Goal: Transaction & Acquisition: Book appointment/travel/reservation

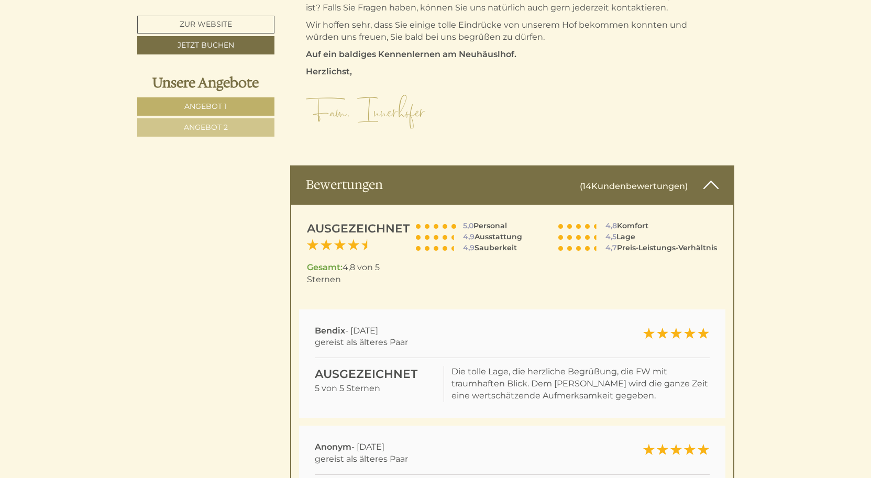
scroll to position [6662, 0]
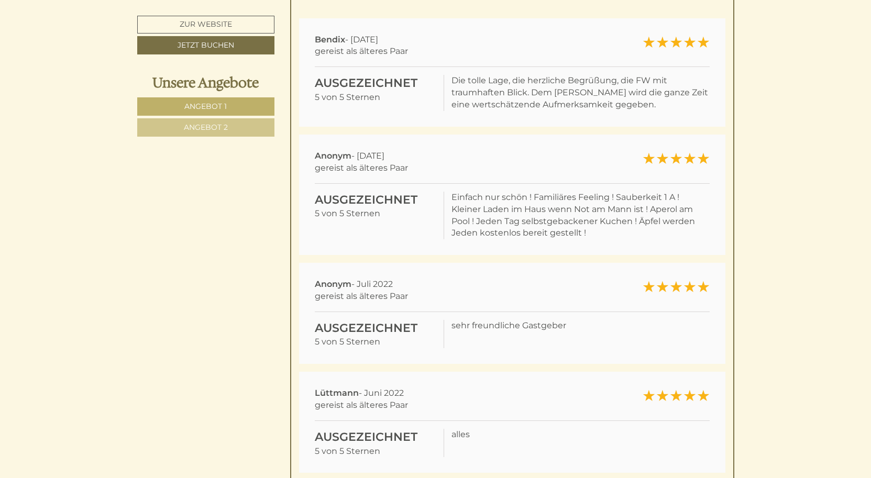
scroll to position [6956, 0]
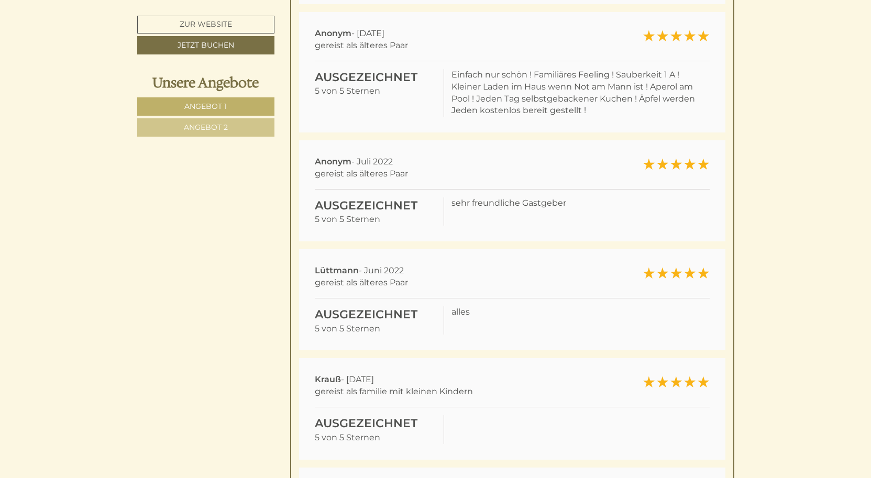
scroll to position [7083, 0]
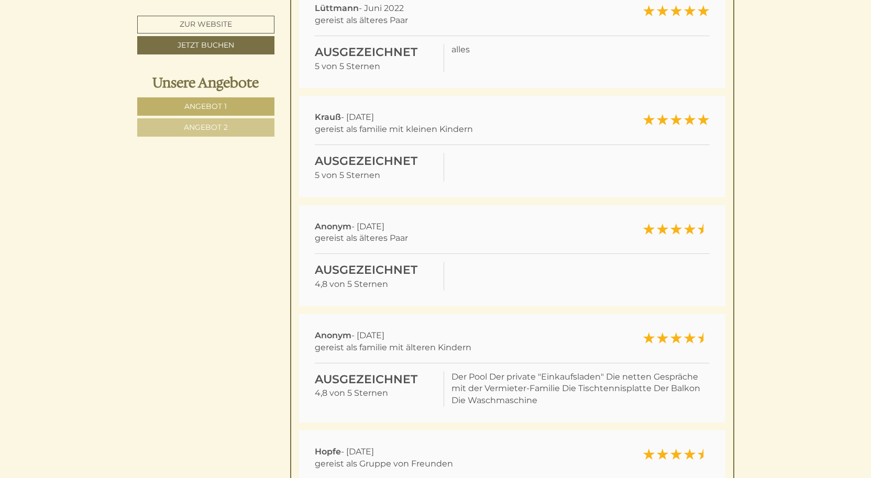
scroll to position [7340, 0]
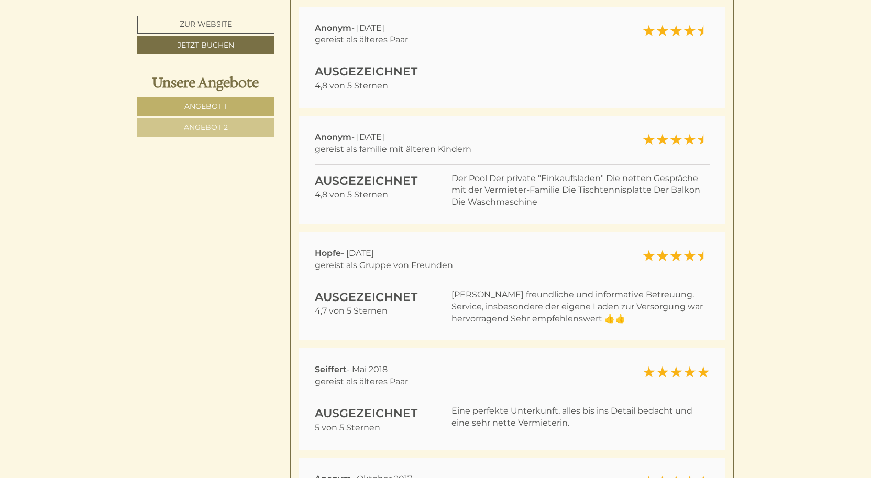
scroll to position [7543, 0]
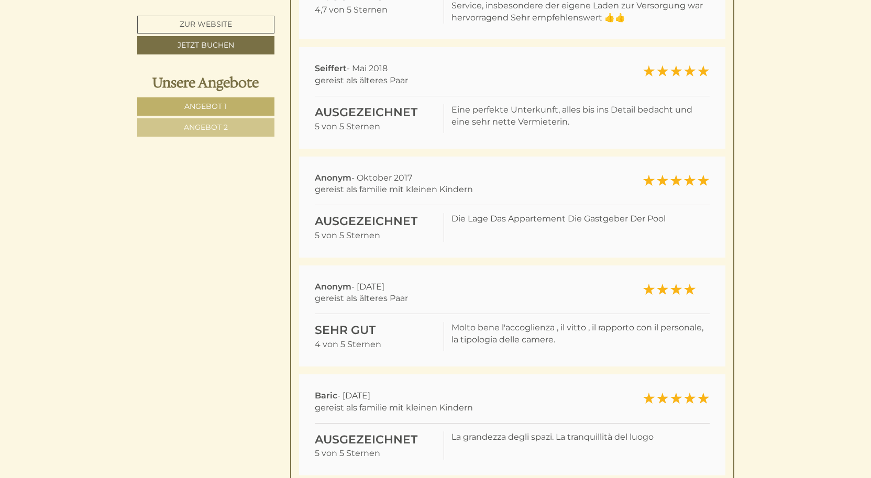
scroll to position [7843, 0]
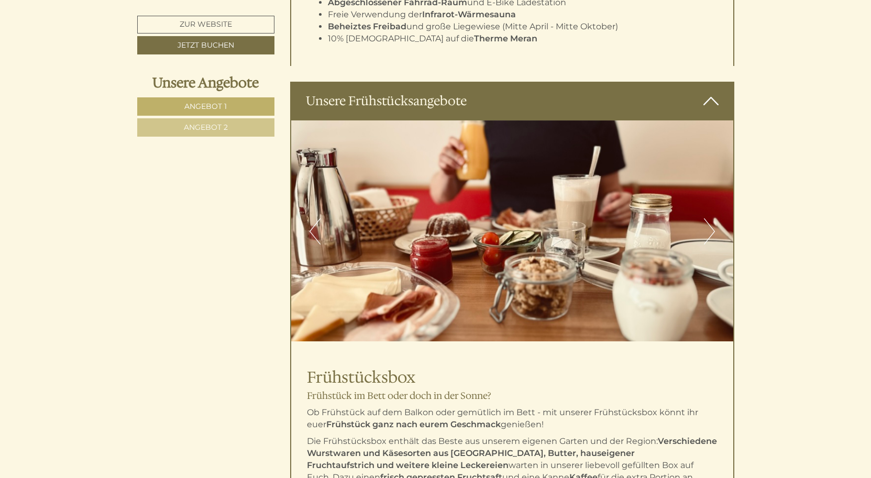
scroll to position [2706, 0]
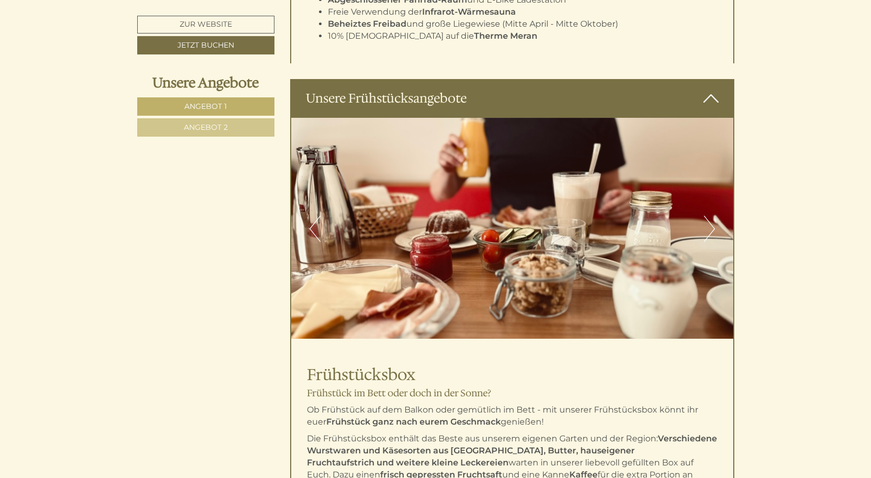
click at [714, 216] on button "Next" at bounding box center [709, 229] width 11 height 26
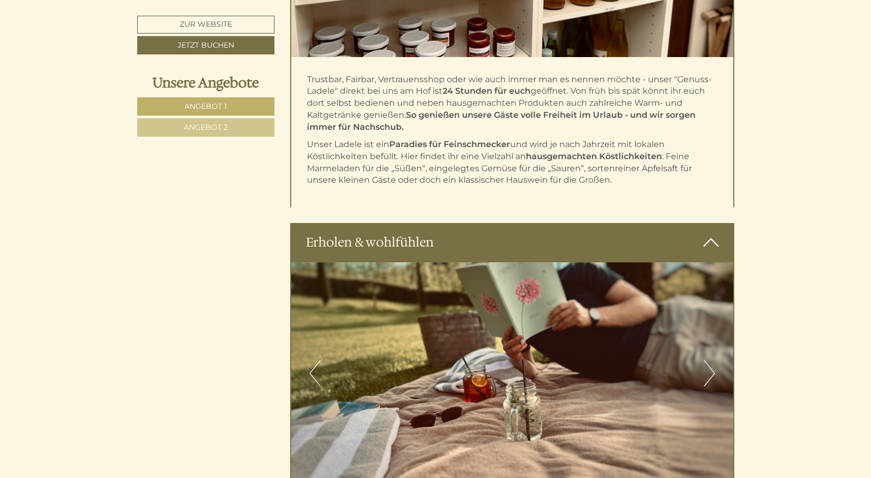
scroll to position [3580, 0]
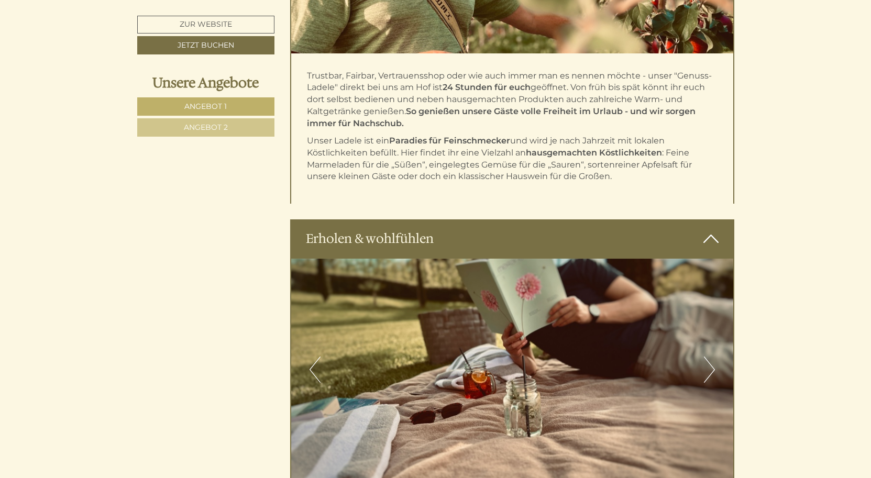
click at [711, 357] on button "Next" at bounding box center [709, 370] width 11 height 26
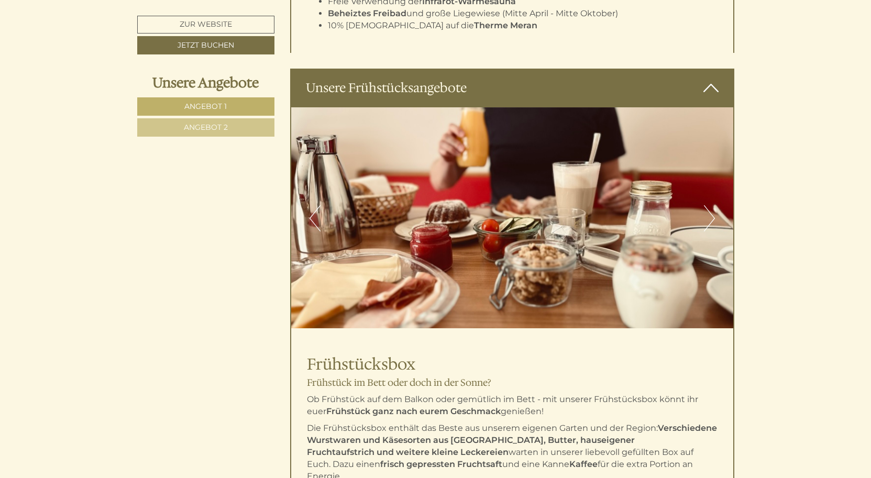
scroll to position [2714, 0]
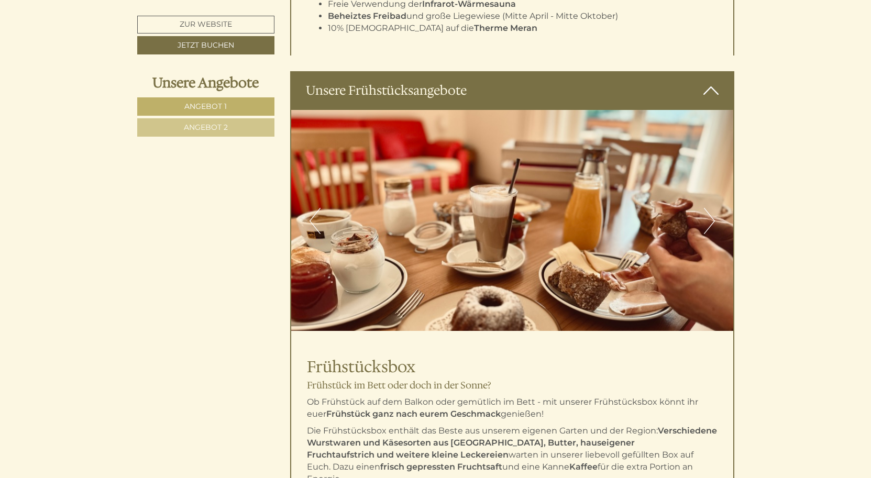
click at [706, 208] on button "Next" at bounding box center [709, 221] width 11 height 26
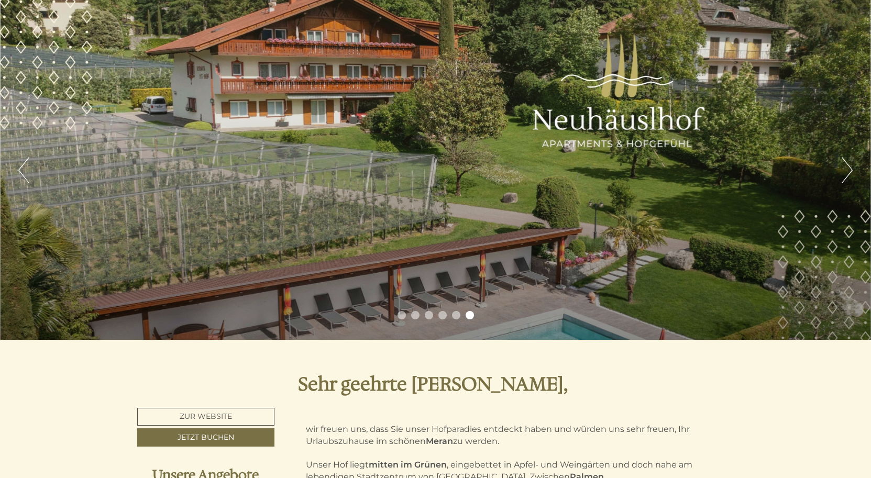
scroll to position [0, 0]
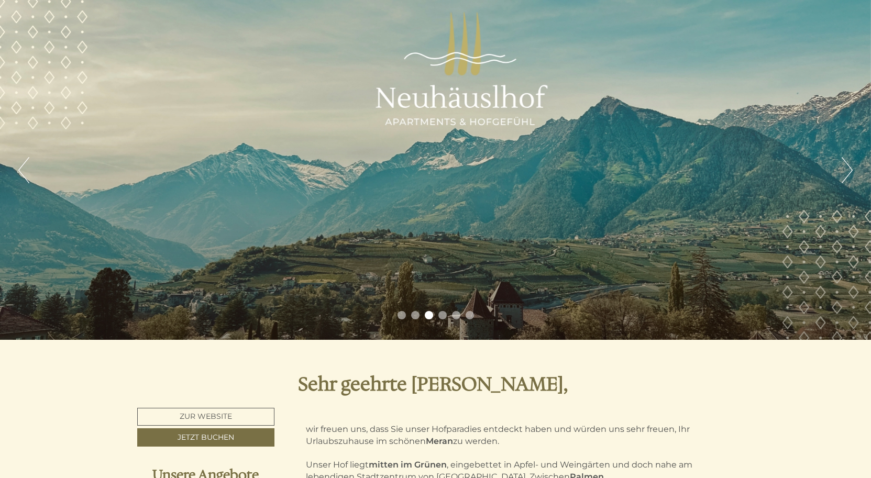
click at [257, 416] on link "Zur Website" at bounding box center [206, 417] width 138 height 18
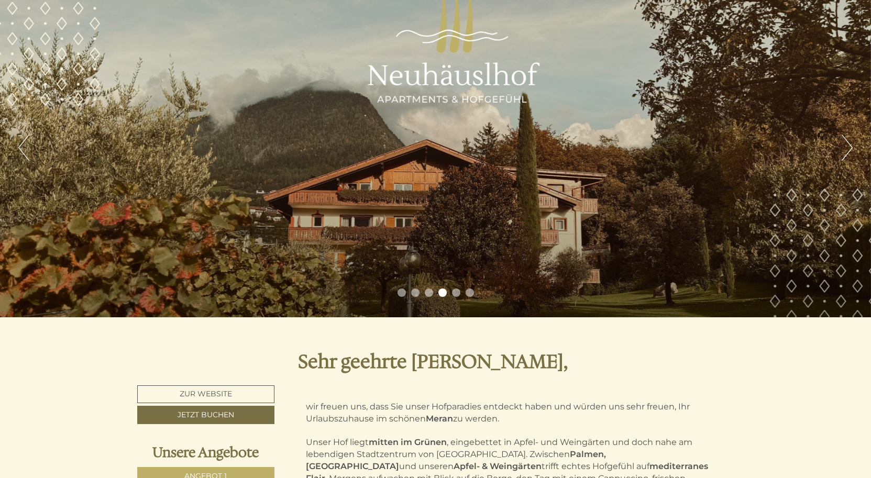
scroll to position [24, 0]
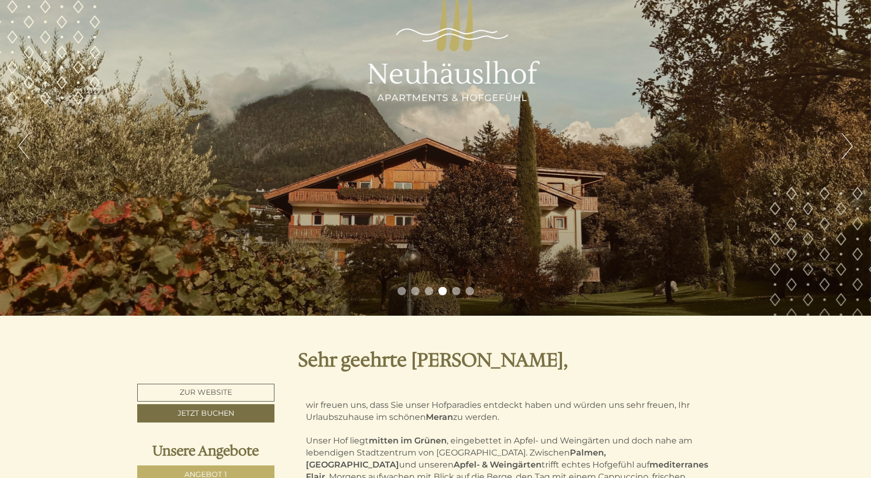
click at [243, 391] on link "Zur Website" at bounding box center [206, 393] width 138 height 18
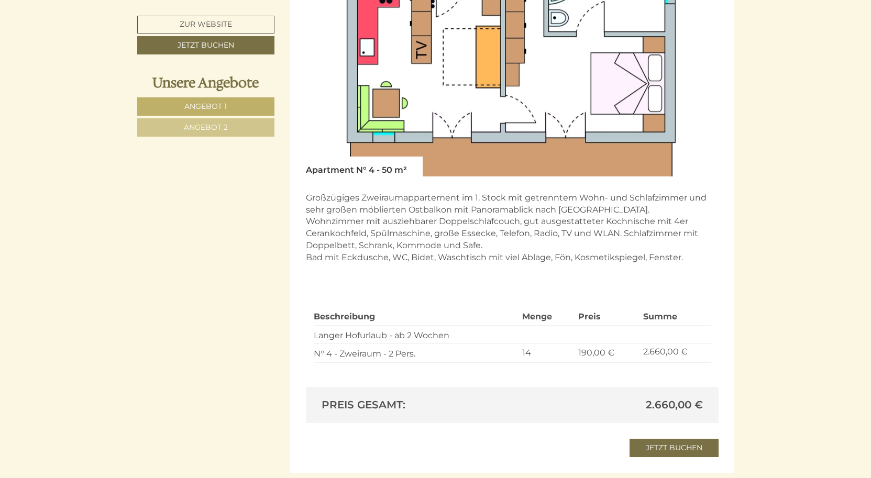
scroll to position [1908, 0]
click at [597, 347] on div "Beschreibung Menge Preis Summe Langer Hofurlaub - ab 2 Wochen N° 4 - Zweiraum -…" at bounding box center [512, 337] width 413 height 103
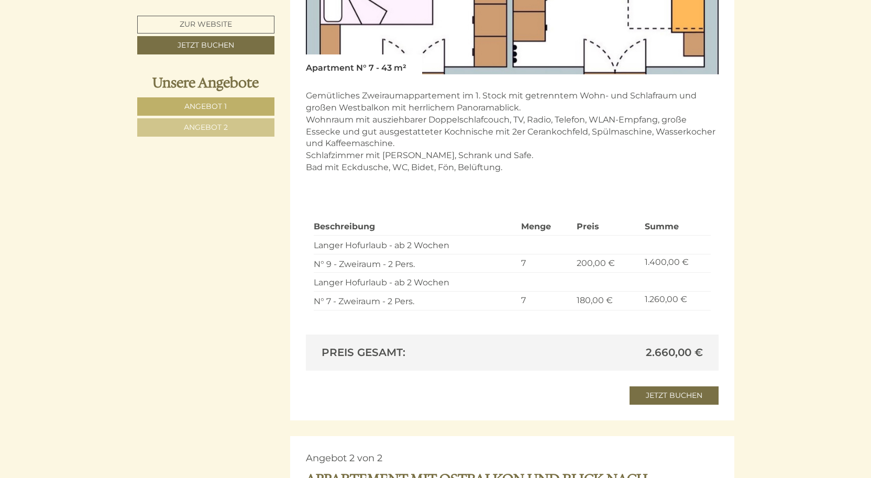
scroll to position [1295, 0]
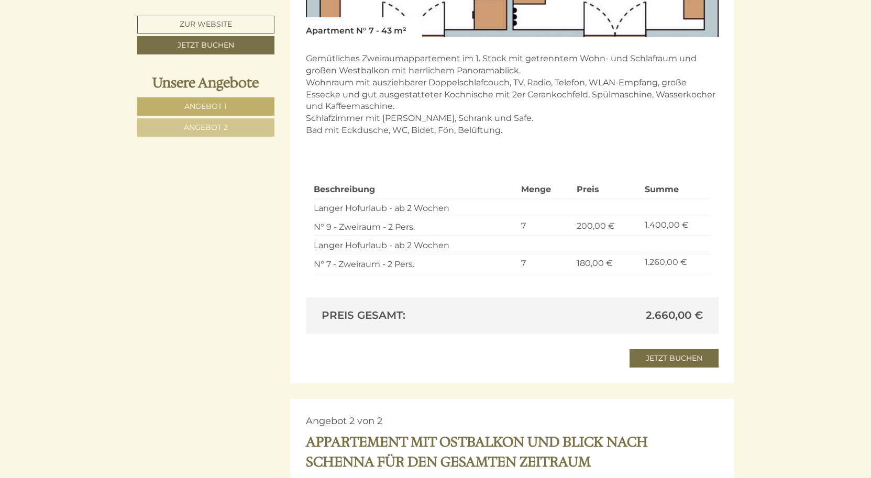
click at [673, 349] on link "Jetzt buchen" at bounding box center [674, 358] width 89 height 18
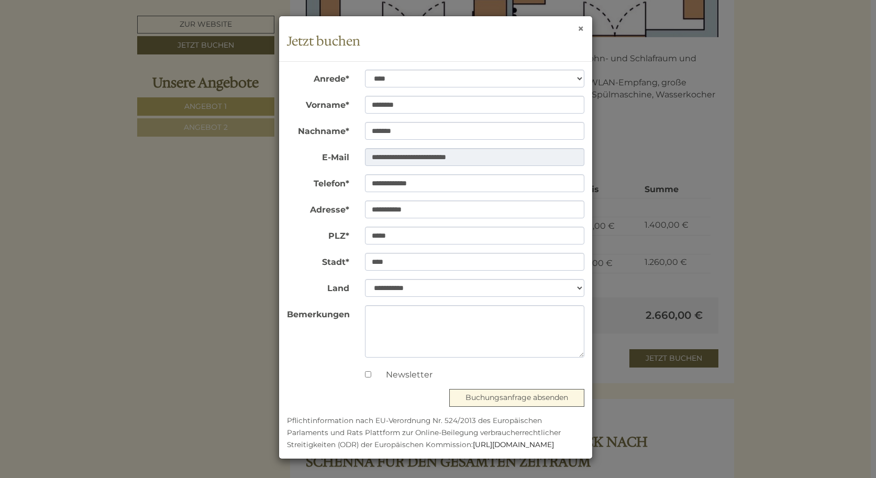
click at [579, 27] on button "×" at bounding box center [581, 28] width 7 height 11
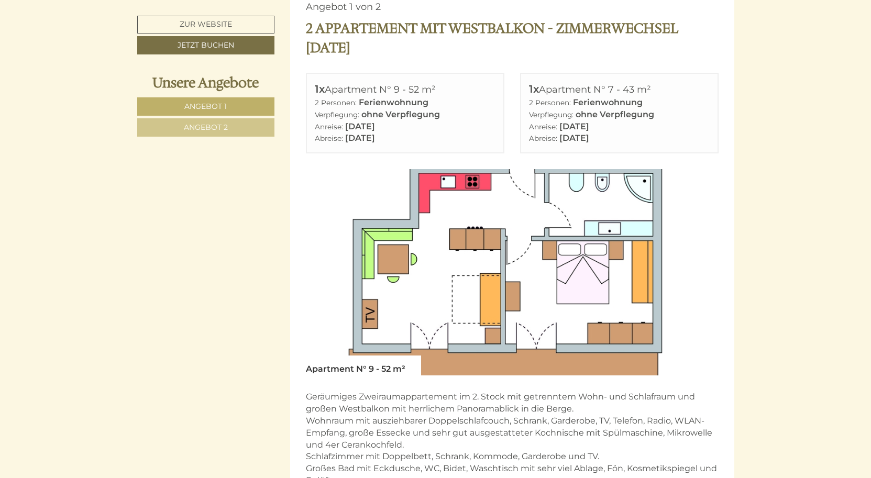
scroll to position [590, 0]
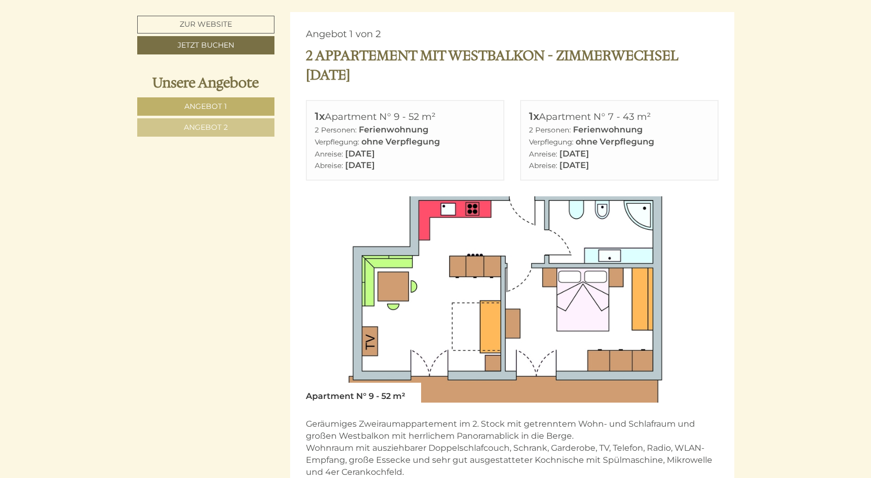
click at [248, 26] on link "Zur Website" at bounding box center [205, 25] width 137 height 18
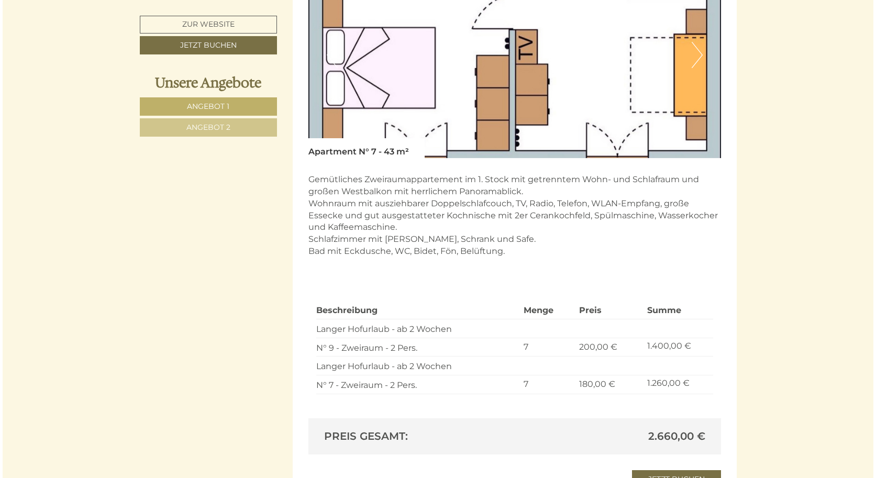
scroll to position [1179, 0]
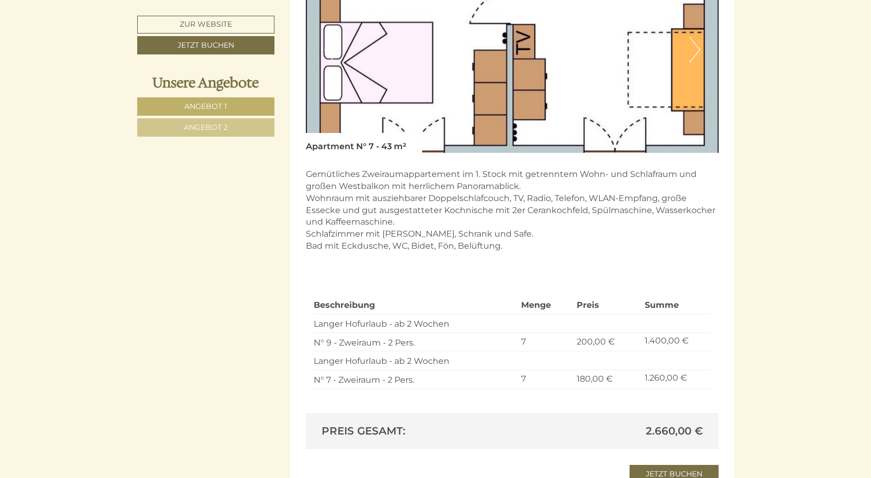
click at [682, 465] on link "Jetzt buchen" at bounding box center [674, 474] width 89 height 18
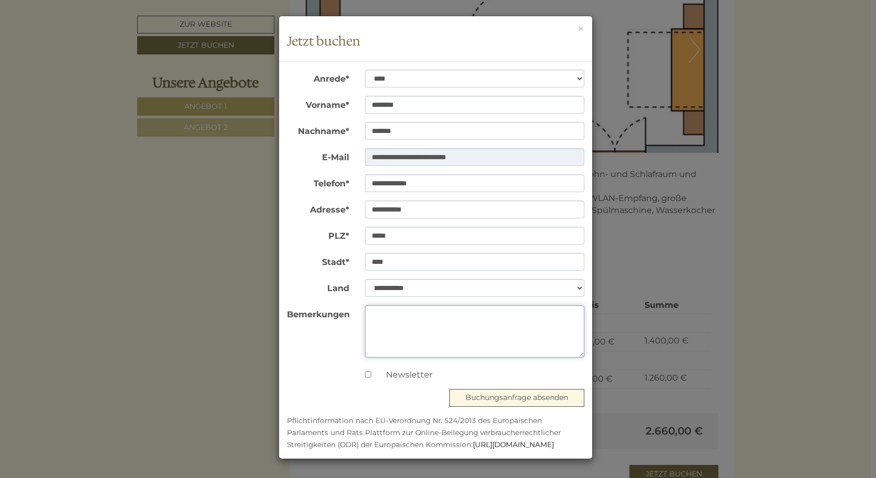
click at [375, 315] on textarea "Bemerkungen" at bounding box center [475, 331] width 220 height 52
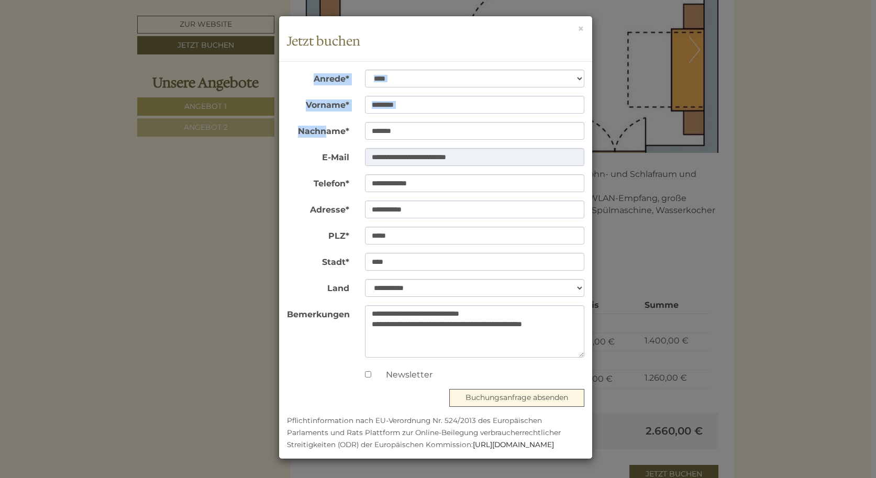
drag, startPoint x: 485, startPoint y: 45, endPoint x: 325, endPoint y: 131, distance: 181.7
click at [325, 132] on div "**********" at bounding box center [436, 238] width 314 height 444
click at [443, 37] on h3 "Jetzt buchen" at bounding box center [436, 42] width 298 height 14
click at [397, 334] on textarea "**********" at bounding box center [475, 331] width 220 height 52
click at [457, 344] on textarea "**********" at bounding box center [475, 331] width 220 height 52
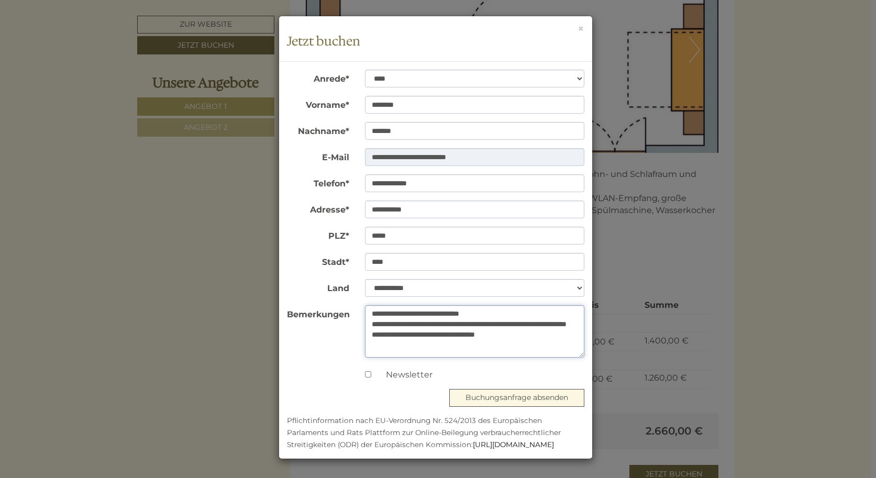
click at [531, 343] on textarea "**********" at bounding box center [475, 331] width 220 height 52
click at [494, 314] on textarea "**********" at bounding box center [475, 331] width 220 height 52
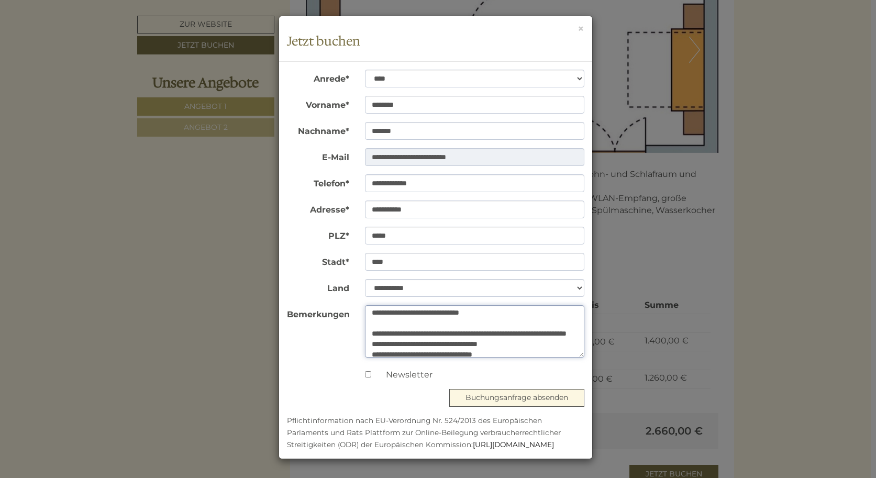
click at [468, 345] on textarea "**********" at bounding box center [475, 331] width 220 height 52
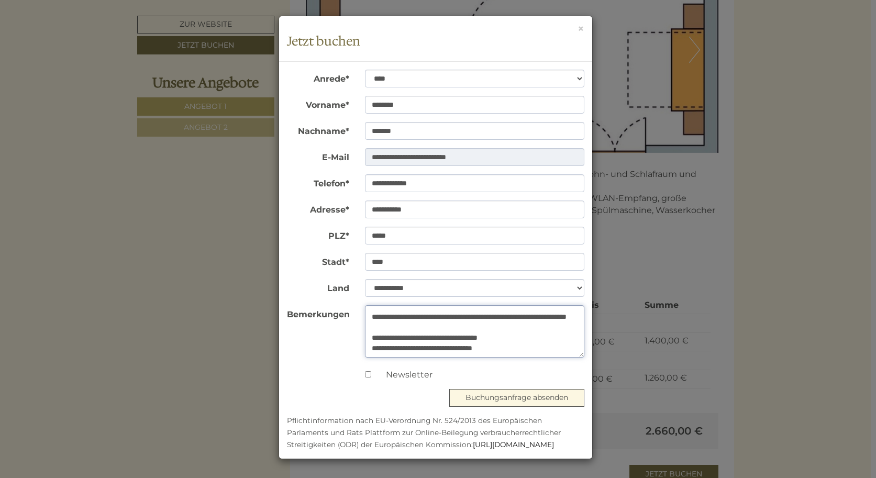
scroll to position [25, 0]
type textarea "**********"
click at [535, 401] on button "Buchungsanfrage absenden" at bounding box center [517, 398] width 135 height 18
